Goal: Information Seeking & Learning: Learn about a topic

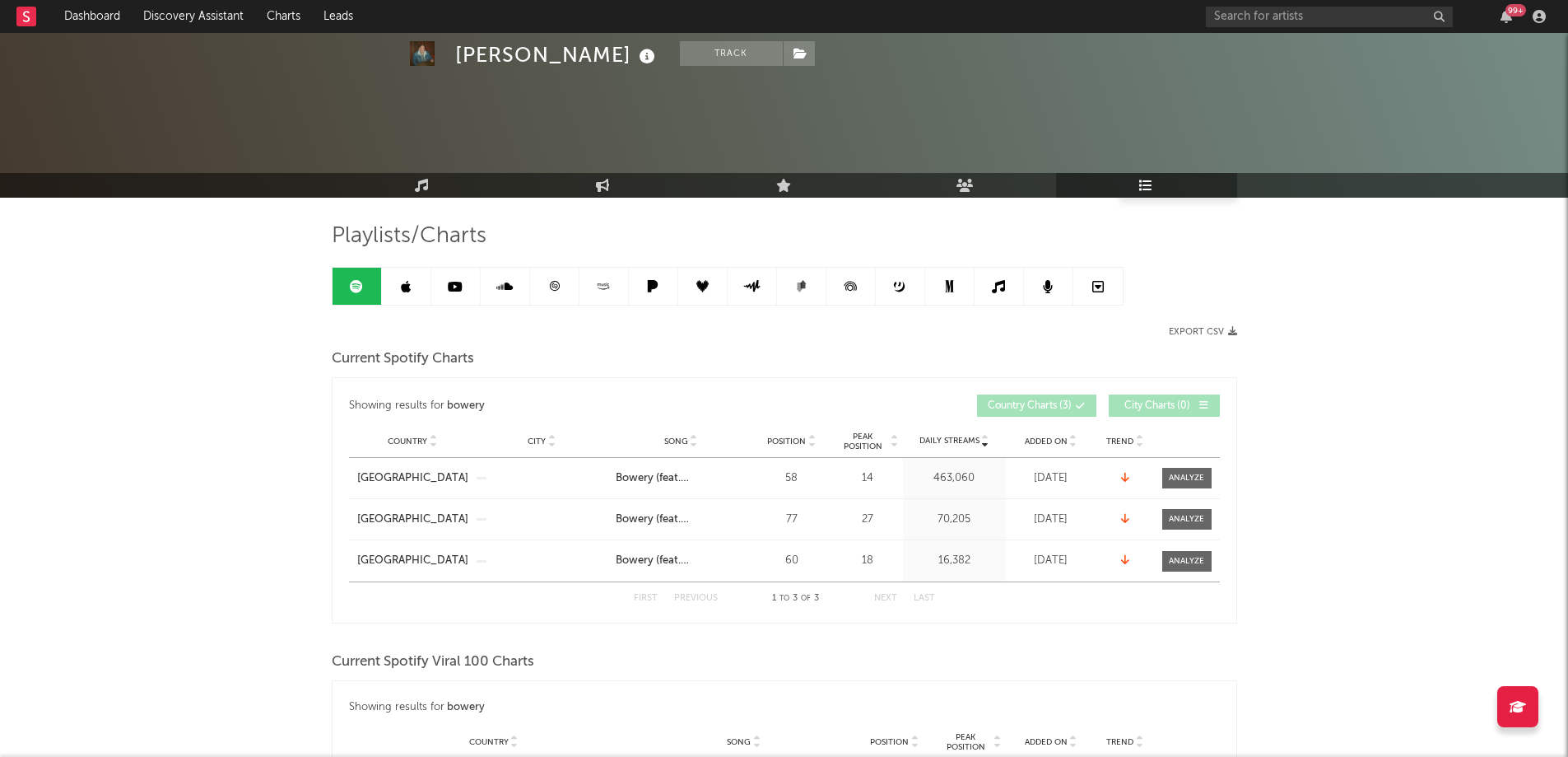
scroll to position [164, 0]
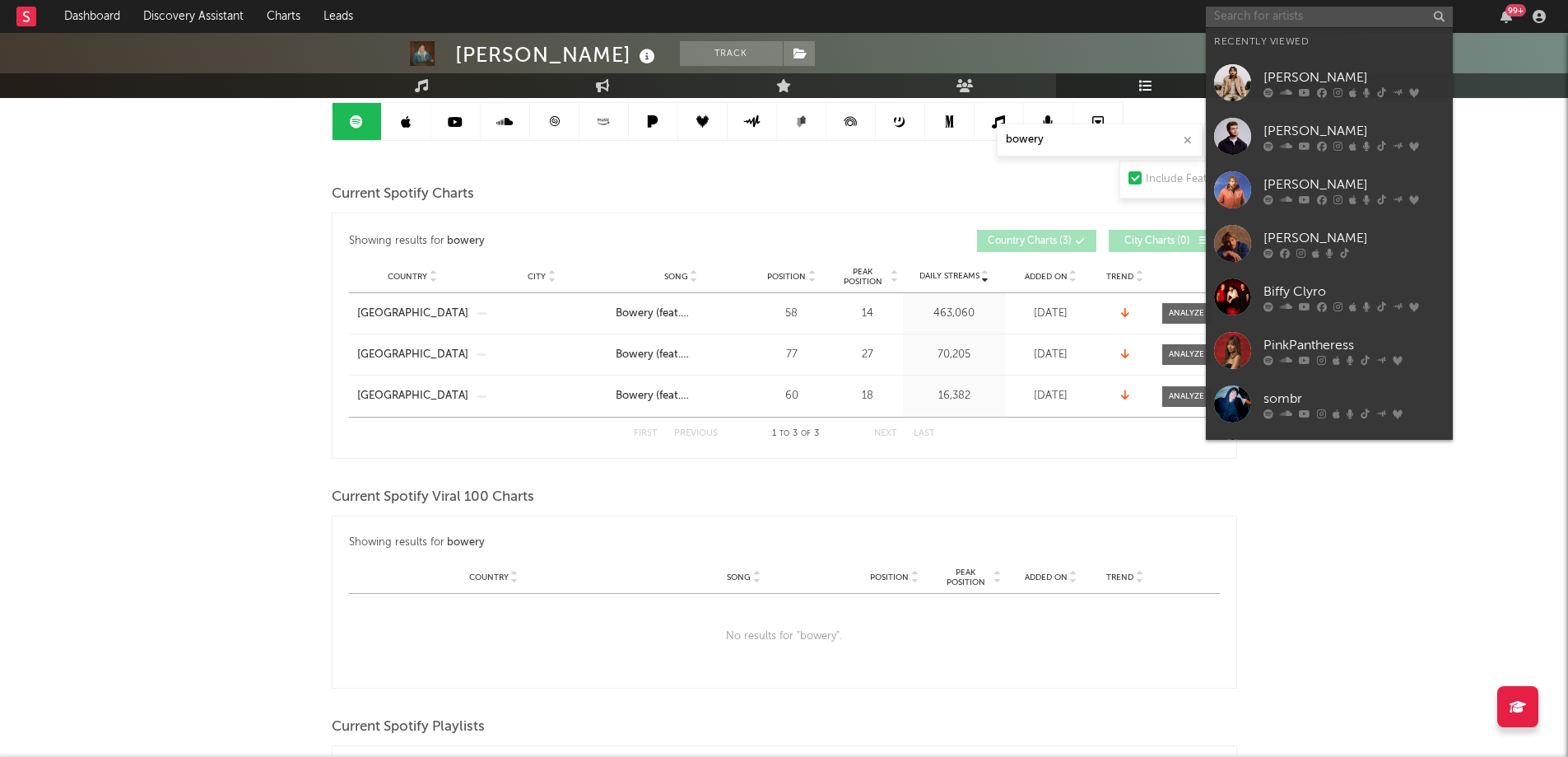
click at [1294, 8] on input "text" at bounding box center [1330, 17] width 247 height 20
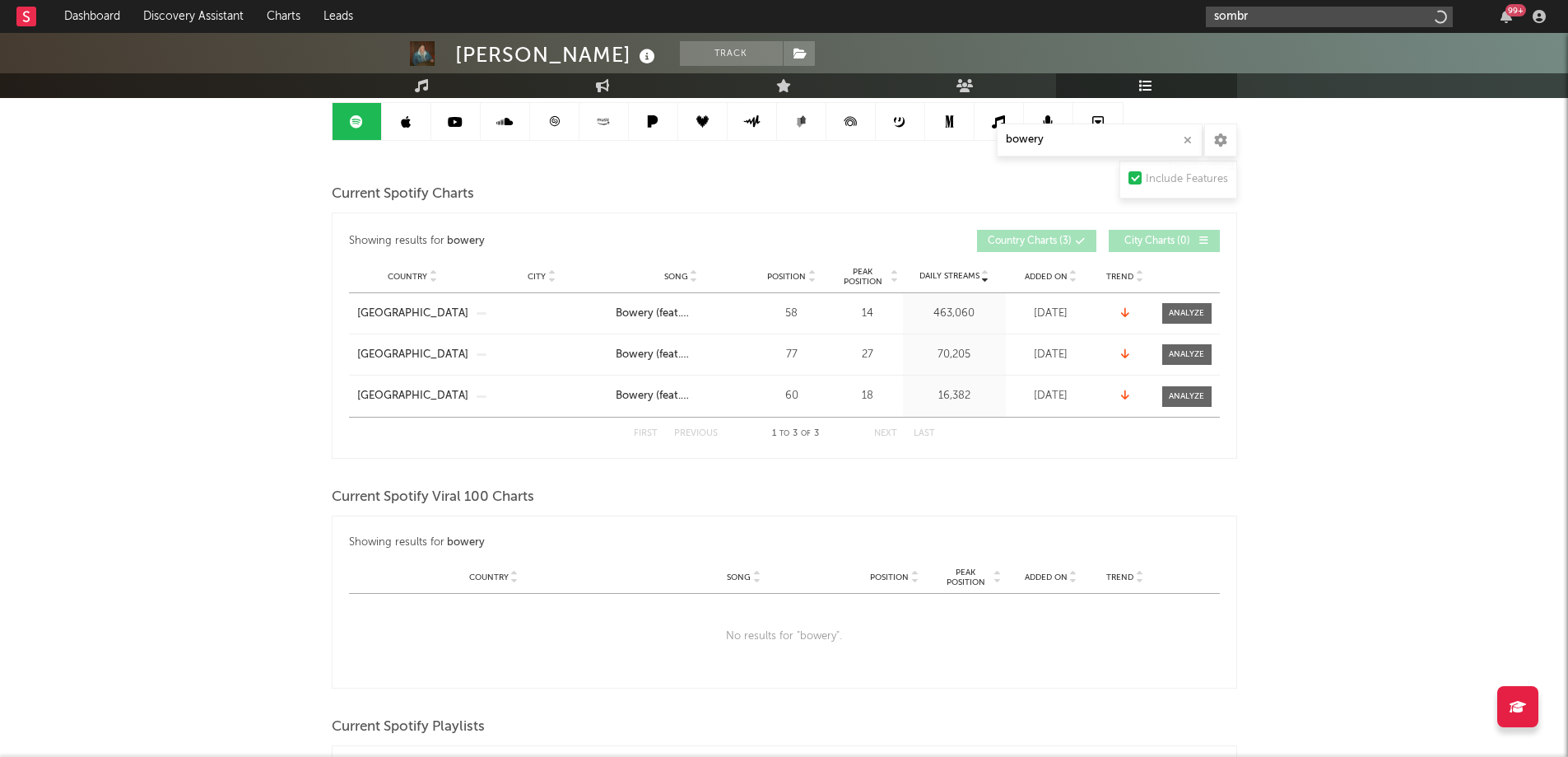
click at [1314, 14] on input "sombr" at bounding box center [1330, 17] width 247 height 20
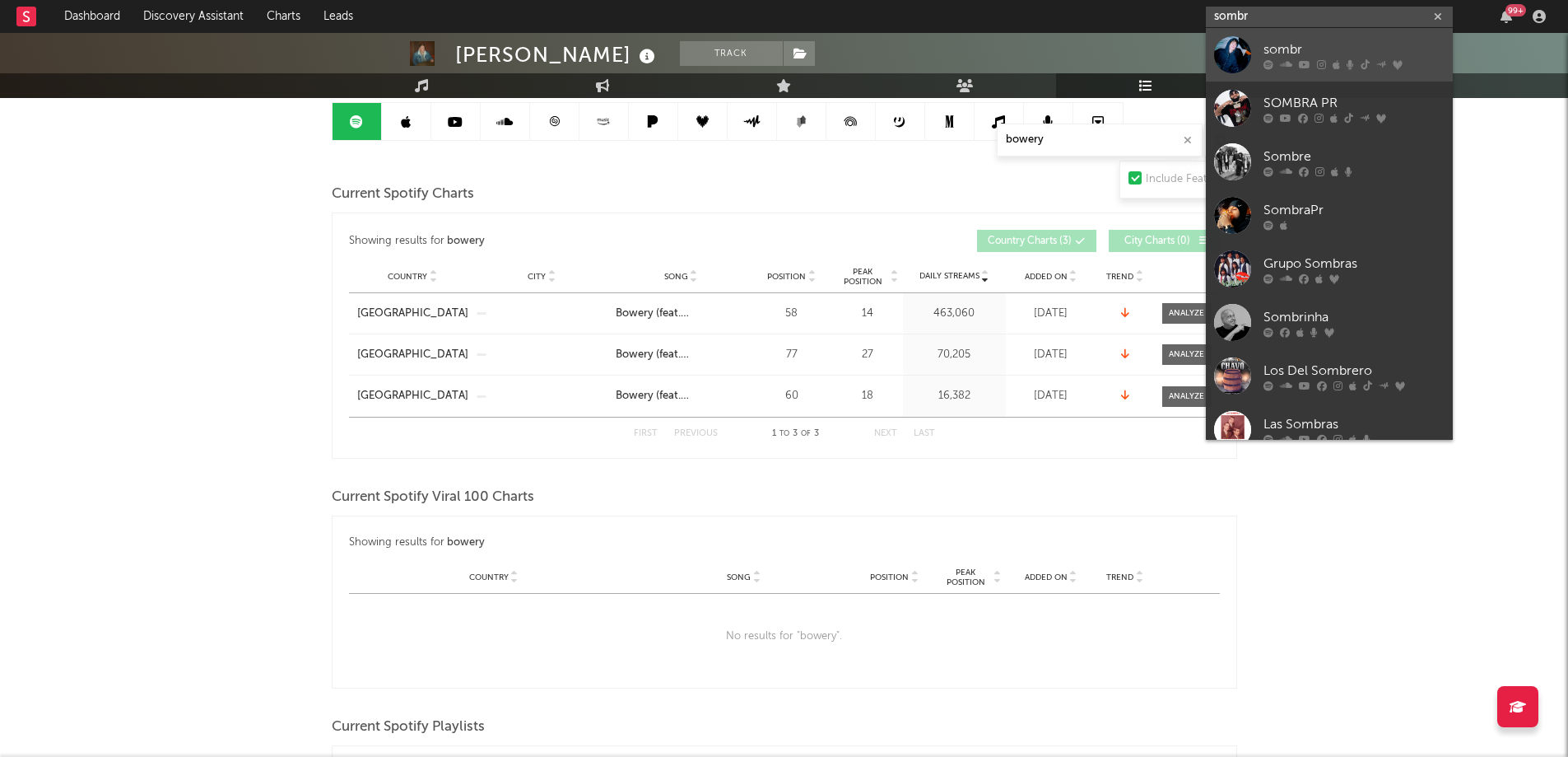
type input "sombr"
click at [1312, 55] on div "sombr" at bounding box center [1354, 50] width 181 height 19
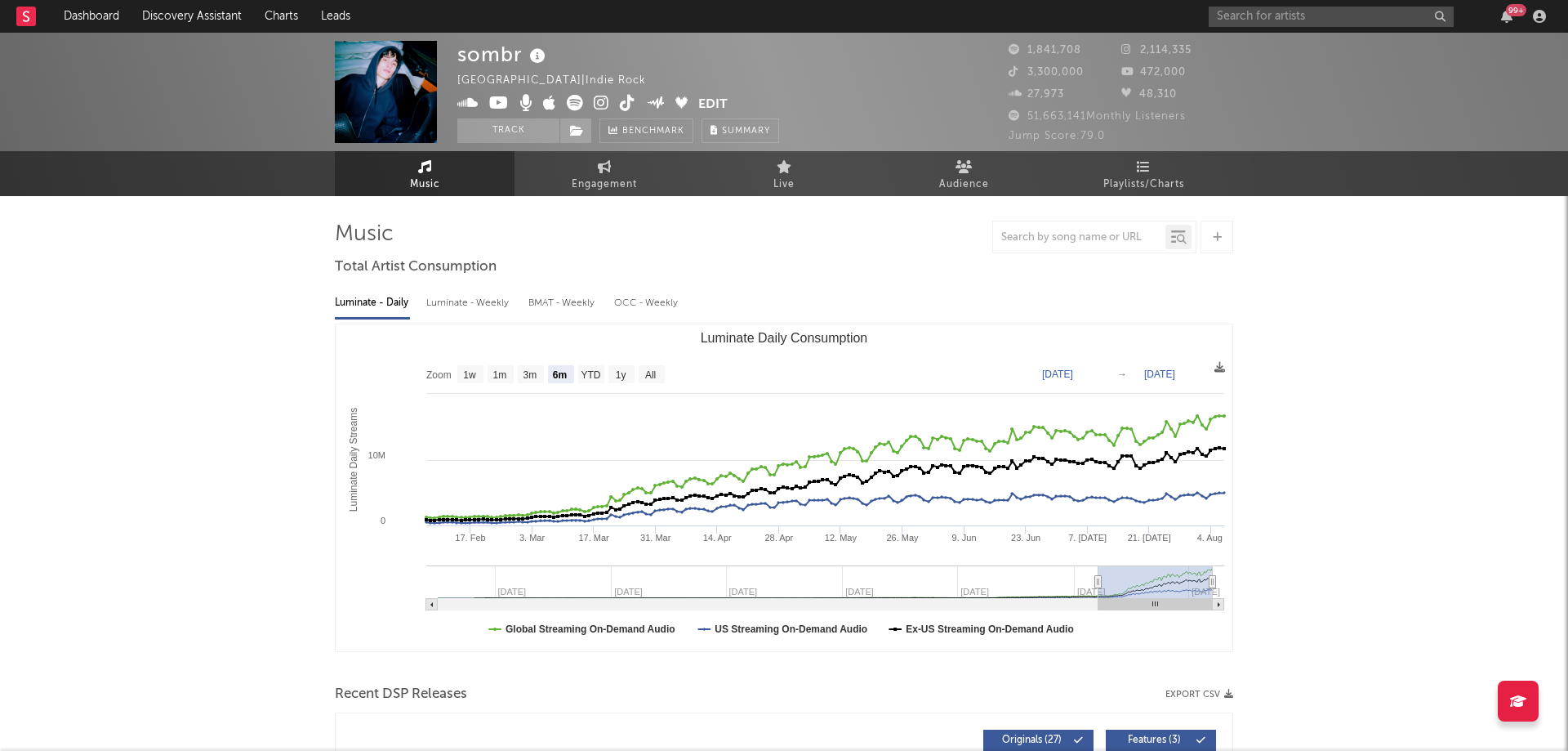
select select "6m"
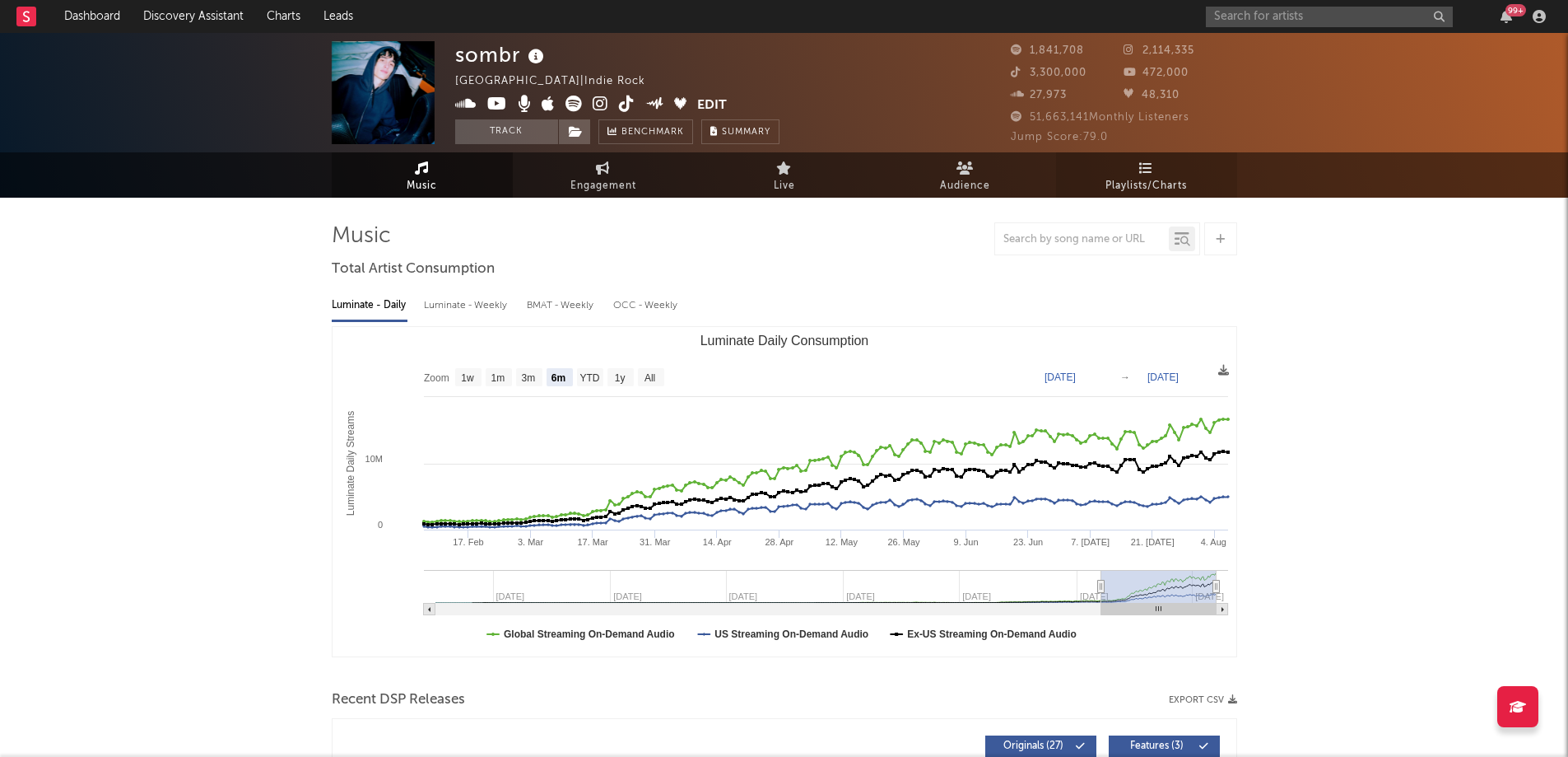
click at [1142, 189] on span "Playlists/Charts" at bounding box center [1146, 186] width 82 height 19
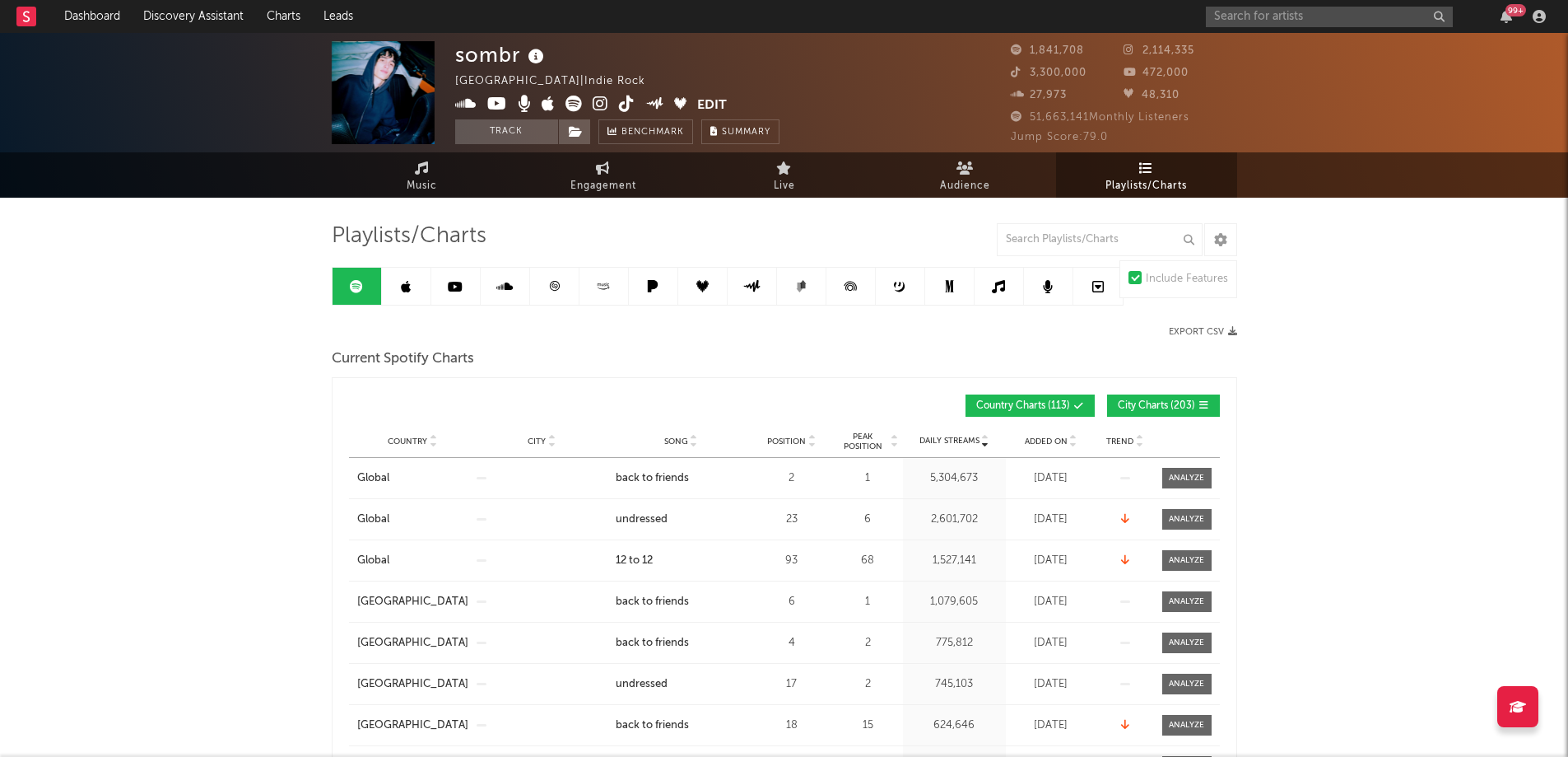
click at [1158, 403] on span "City Charts ( 203 )" at bounding box center [1157, 406] width 78 height 10
click at [791, 436] on span "Position" at bounding box center [787, 441] width 39 height 10
click at [1104, 247] on input "text" at bounding box center [1100, 239] width 206 height 33
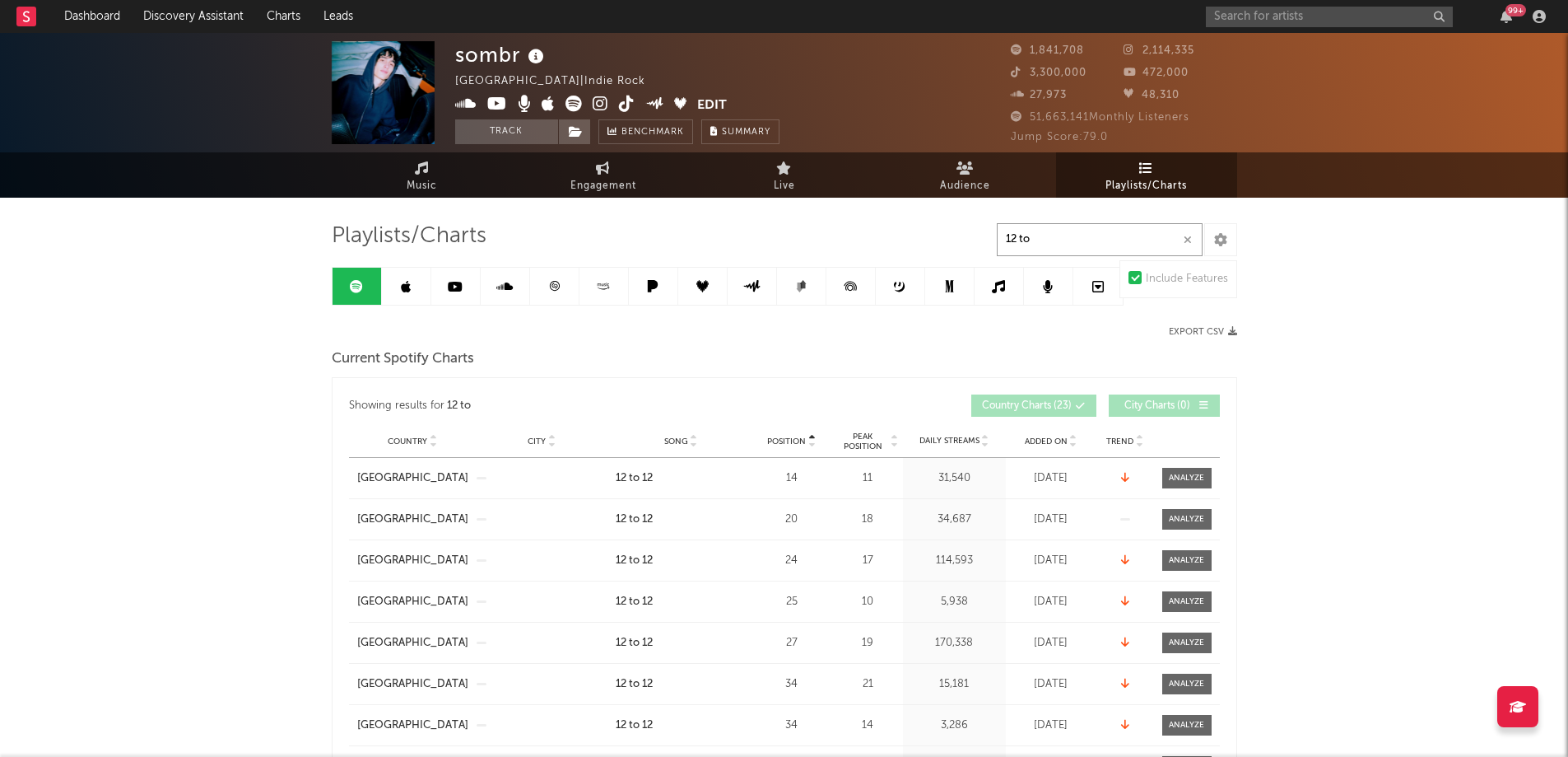
type input "12 to"
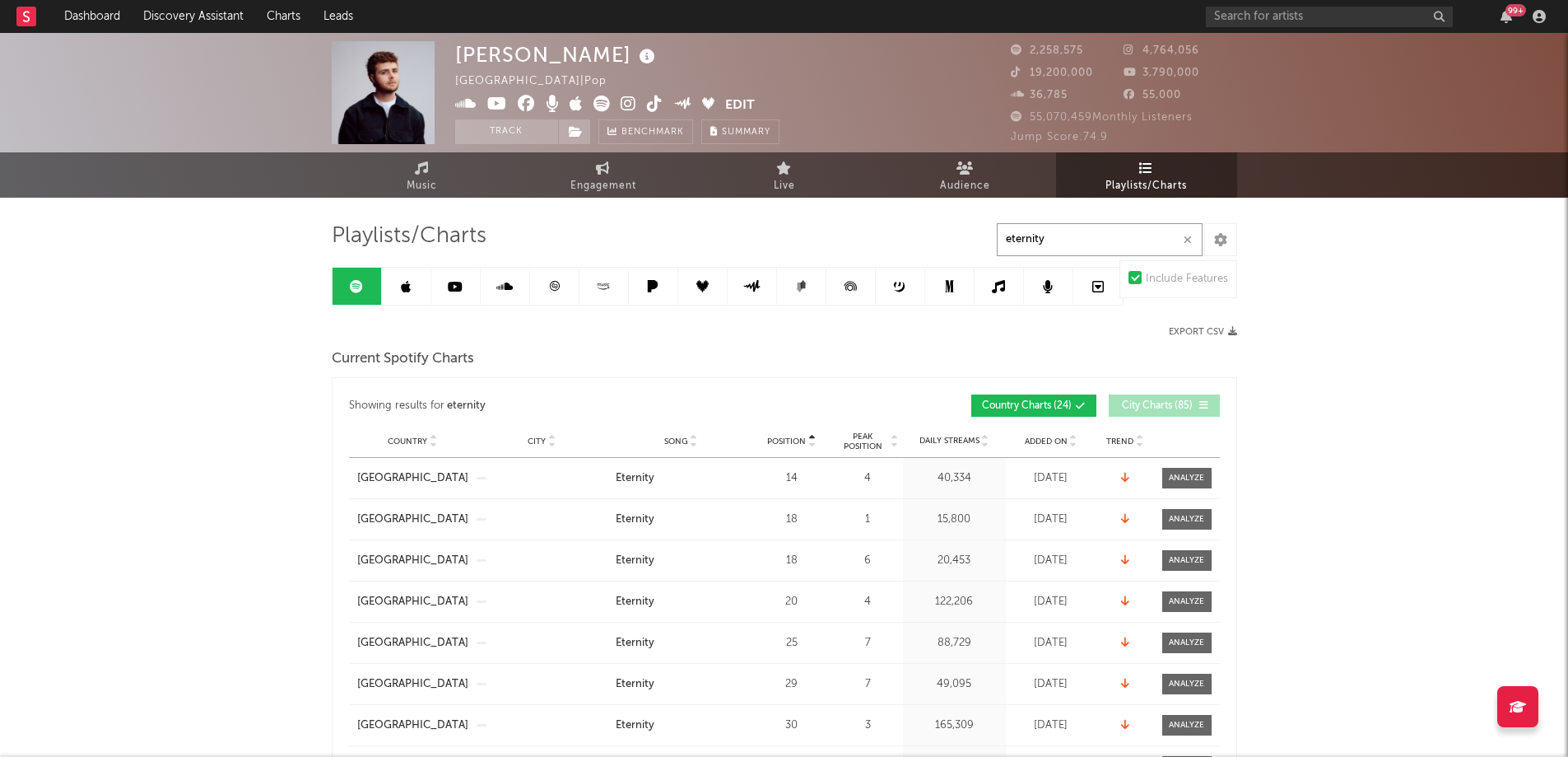
drag, startPoint x: 1104, startPoint y: 242, endPoint x: 835, endPoint y: 233, distance: 269.2
click at [677, 440] on span "Song" at bounding box center [676, 441] width 24 height 10
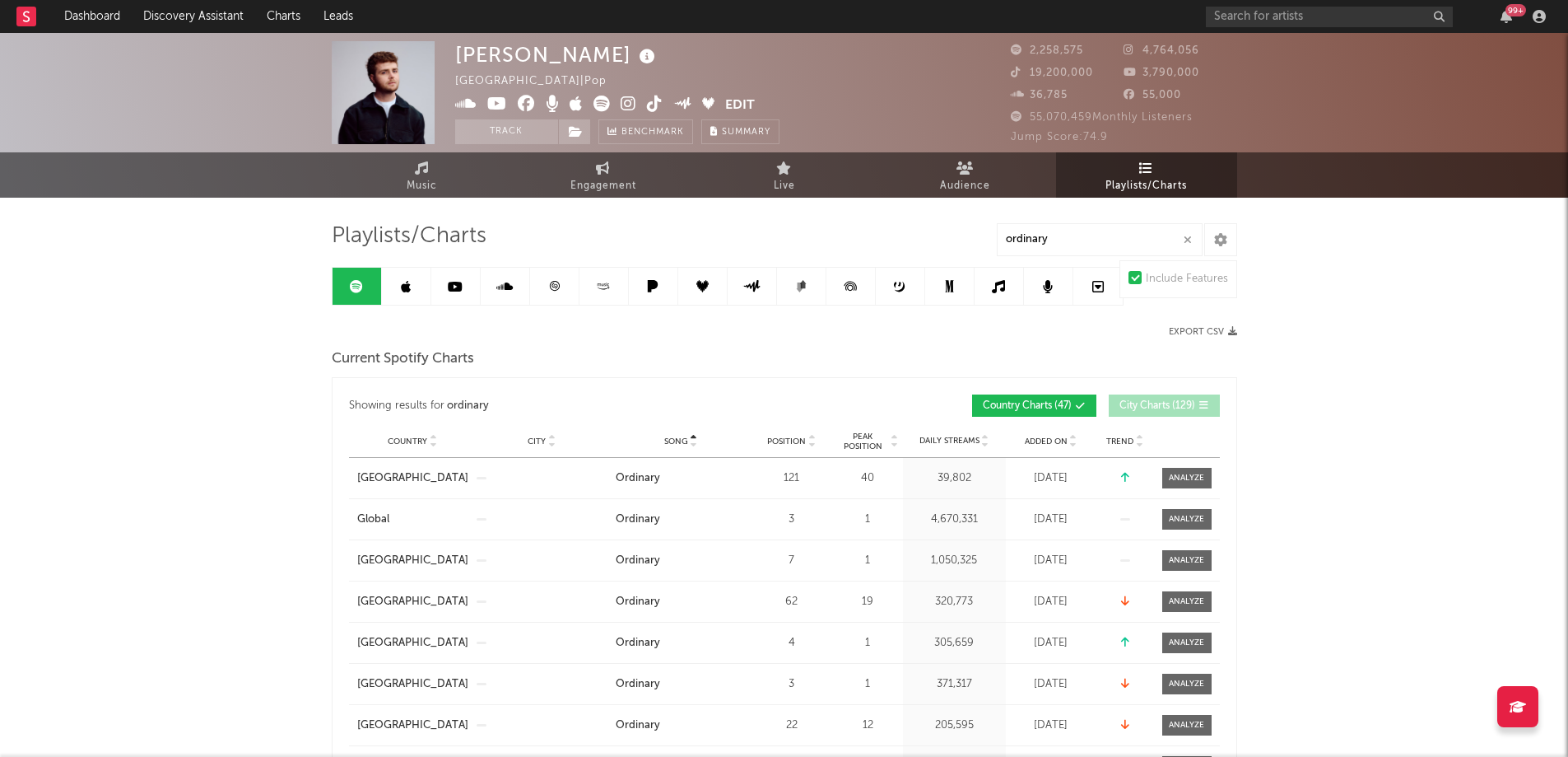
click at [677, 440] on span "Song" at bounding box center [676, 441] width 24 height 10
drag, startPoint x: 1121, startPoint y: 233, endPoint x: 704, endPoint y: 231, distance: 417.0
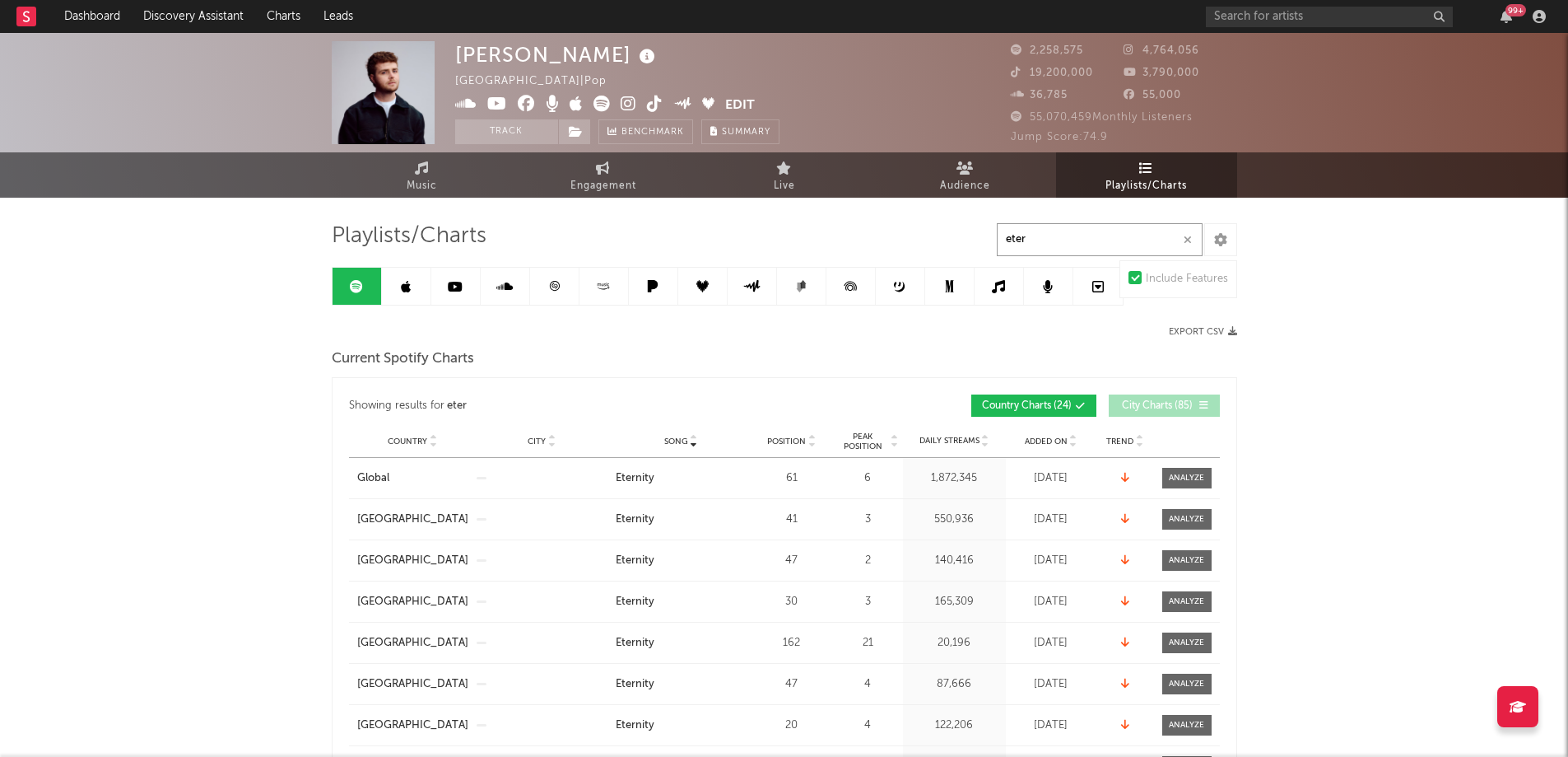
type input "eter"
click at [786, 436] on span "Position" at bounding box center [787, 441] width 39 height 10
